Goal: Task Accomplishment & Management: Manage account settings

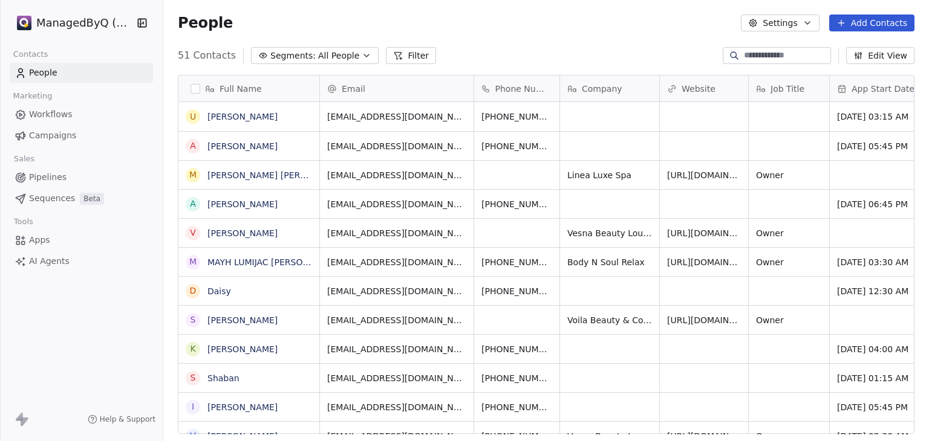
scroll to position [10, 10]
click at [87, 21] on html "ManagedByQ (FZE) Contacts People Marketing Workflows Campaigns Sales Pipelines …" at bounding box center [464, 220] width 929 height 441
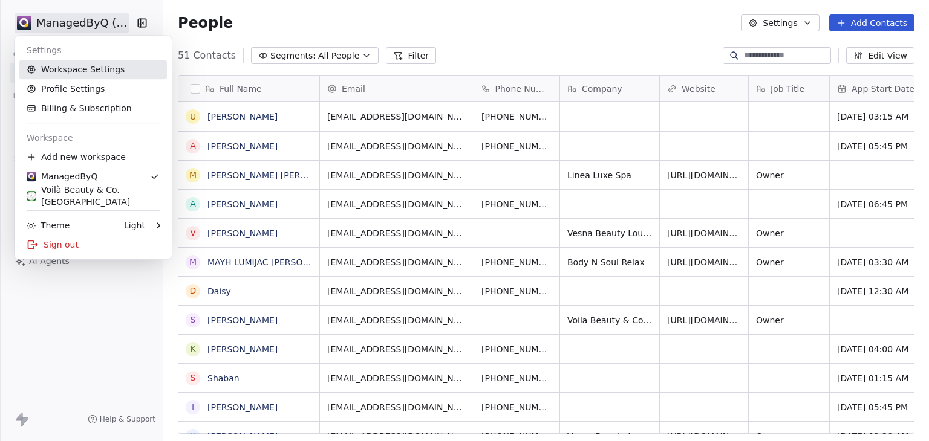
click at [76, 68] on link "Workspace Settings" at bounding box center [93, 69] width 148 height 19
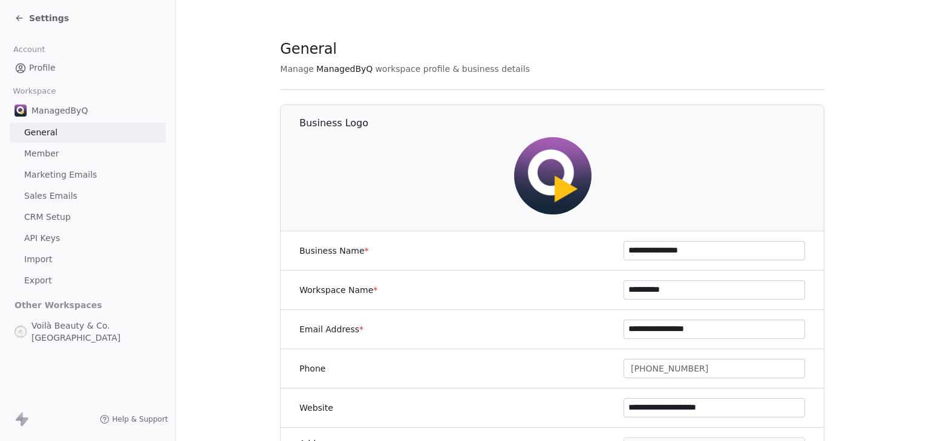
click at [41, 15] on span "Settings" at bounding box center [49, 18] width 40 height 12
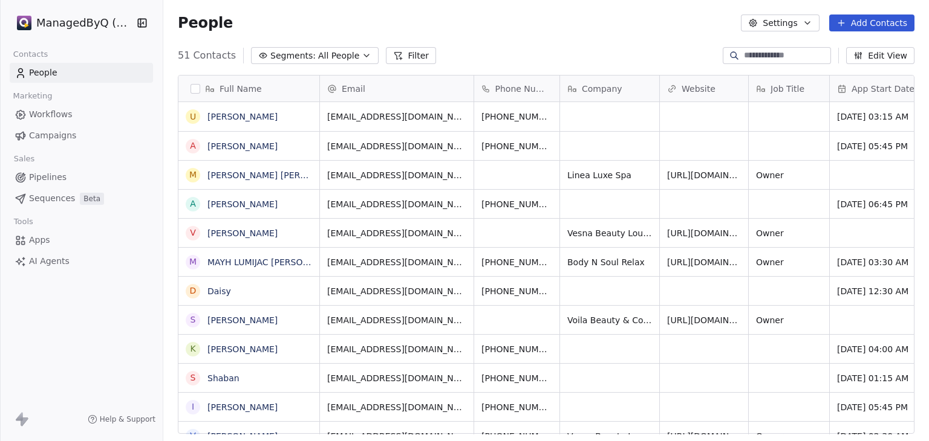
scroll to position [378, 756]
click at [73, 22] on html "ManagedByQ (FZE) Contacts People Marketing Workflows Campaigns Sales Pipelines …" at bounding box center [464, 220] width 929 height 441
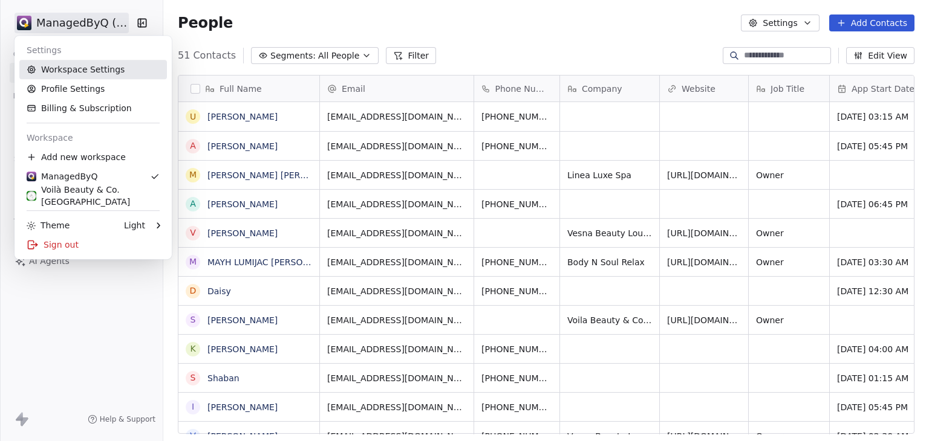
click at [76, 72] on link "Workspace Settings" at bounding box center [93, 69] width 148 height 19
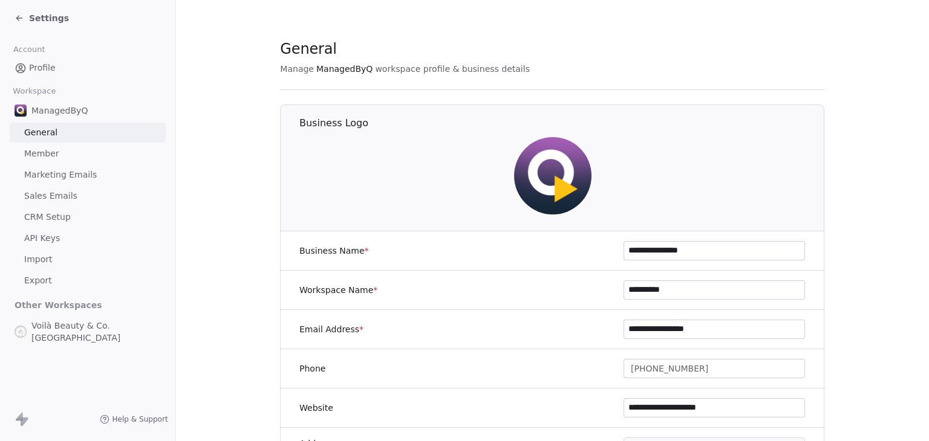
click at [61, 172] on span "Marketing Emails" at bounding box center [60, 175] width 73 height 13
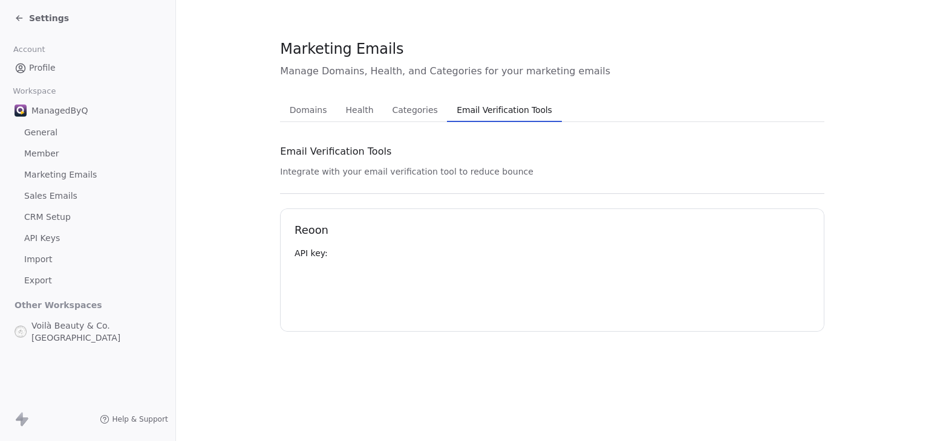
click at [476, 108] on span "Email Verification Tools" at bounding box center [504, 110] width 105 height 17
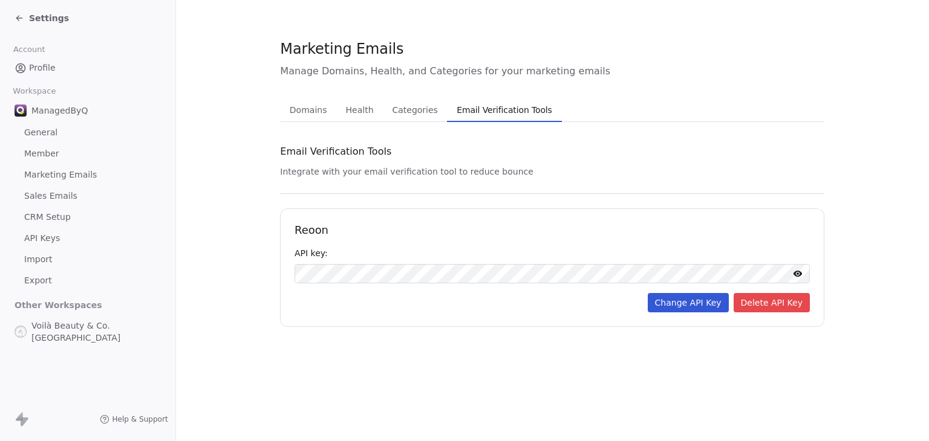
click at [514, 313] on div "Reoon API key: Change API Key Delete API Key" at bounding box center [552, 268] width 544 height 118
drag, startPoint x: 552, startPoint y: 106, endPoint x: 332, endPoint y: 106, distance: 219.4
click at [364, 105] on div "Domains Domains Health Health Categories Categories Email Verification Tools Em…" at bounding box center [552, 110] width 544 height 24
